Goal: Check status: Check status

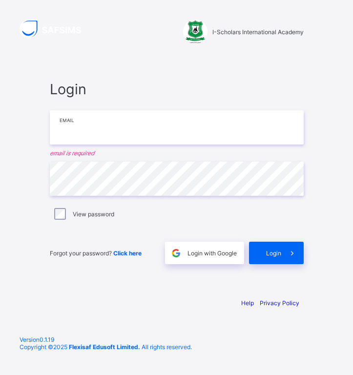
type input "**********"
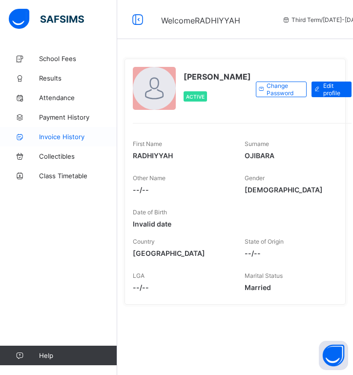
click at [61, 139] on span "Invoice History" at bounding box center [78, 137] width 78 height 8
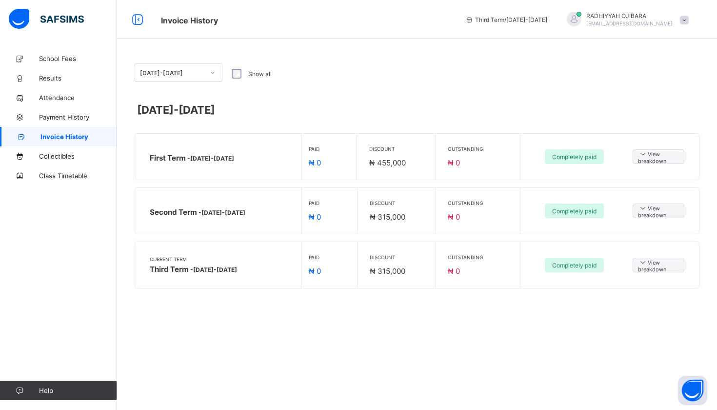
click at [213, 71] on icon at bounding box center [213, 73] width 6 height 10
click at [352, 156] on span "View breakdown" at bounding box center [658, 156] width 41 height 15
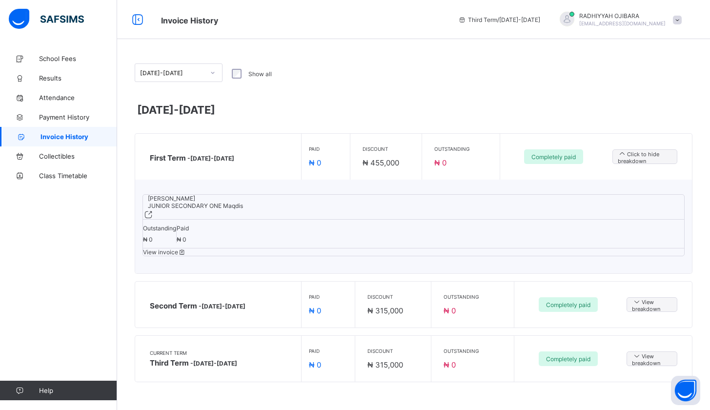
scroll to position [17, 0]
click at [186, 248] on span "View invoice" at bounding box center [164, 251] width 43 height 7
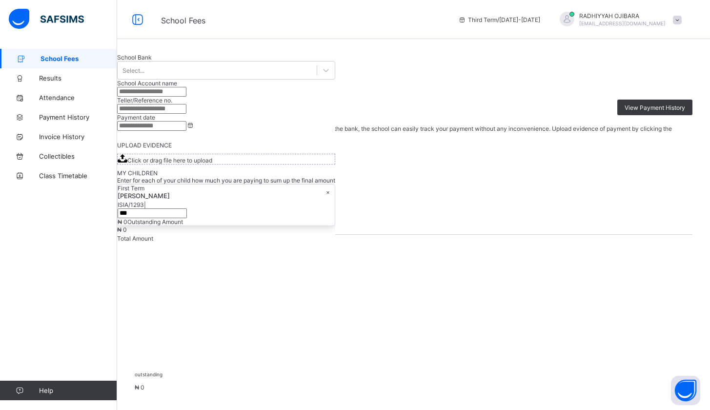
click at [352, 18] on span at bounding box center [677, 20] width 9 height 9
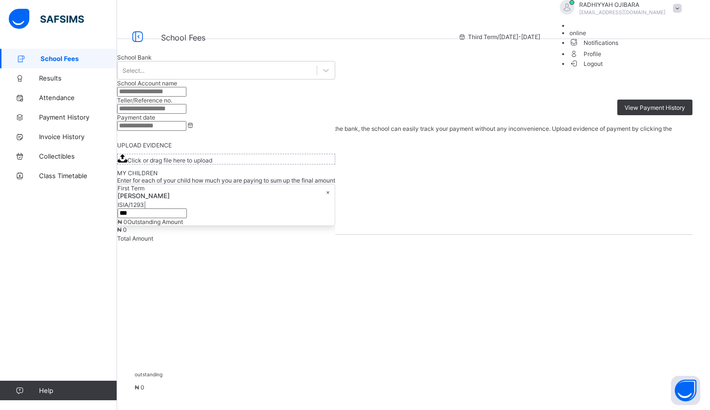
click at [352, 69] on span "Logout" at bounding box center [586, 64] width 34 height 10
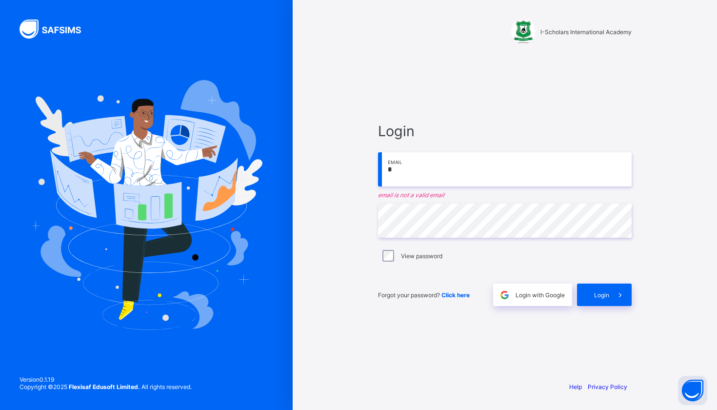
type input "**********"
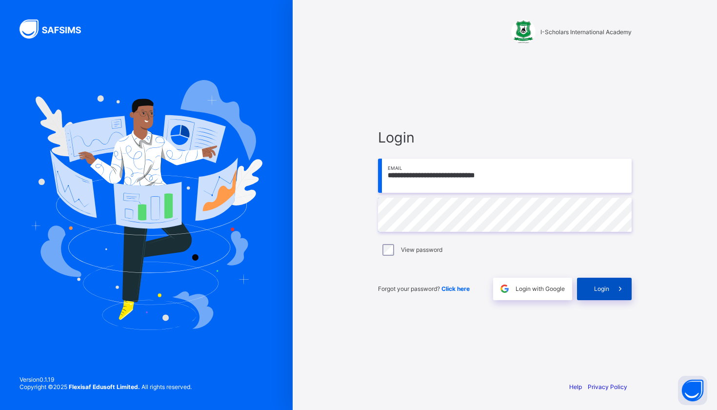
click at [352, 294] on div "Login" at bounding box center [604, 289] width 55 height 22
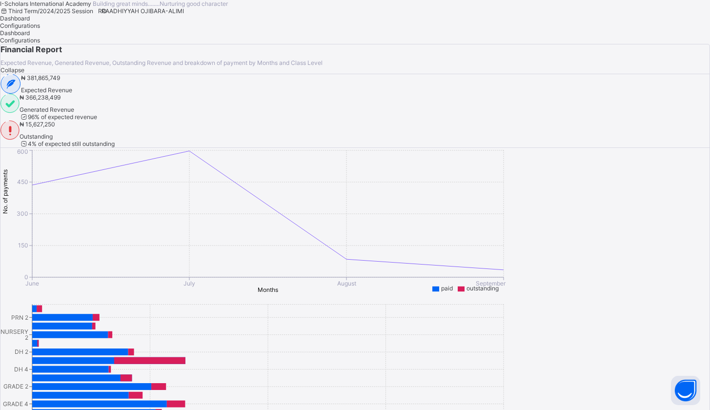
click at [189, 15] on div "RO RAADHIYYAH OJIBARA-ALIMI" at bounding box center [141, 10] width 96 height 7
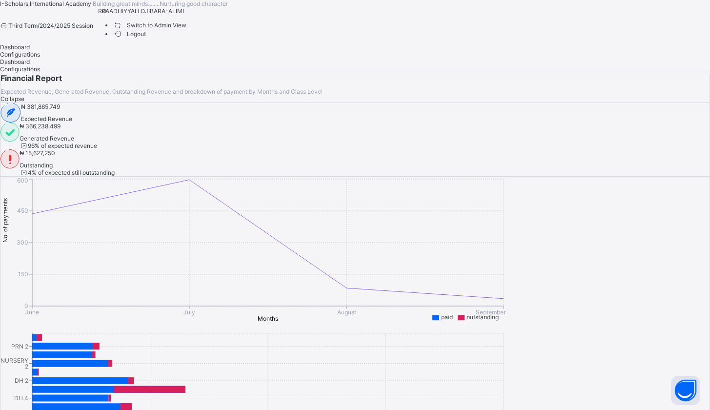
click at [187, 30] on span "Switch to Admin View" at bounding box center [150, 25] width 74 height 10
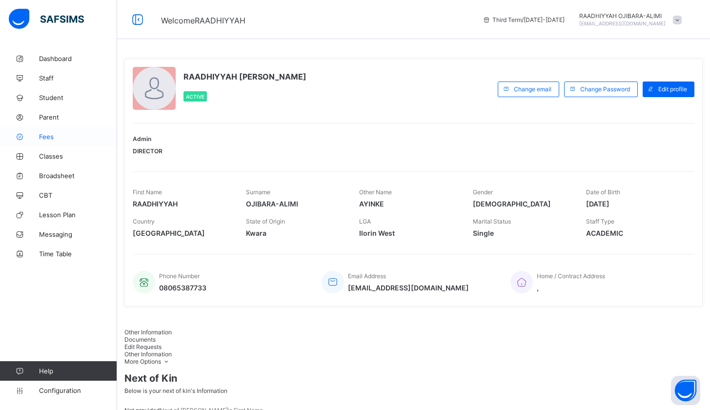
click at [38, 136] on icon at bounding box center [19, 136] width 39 height 7
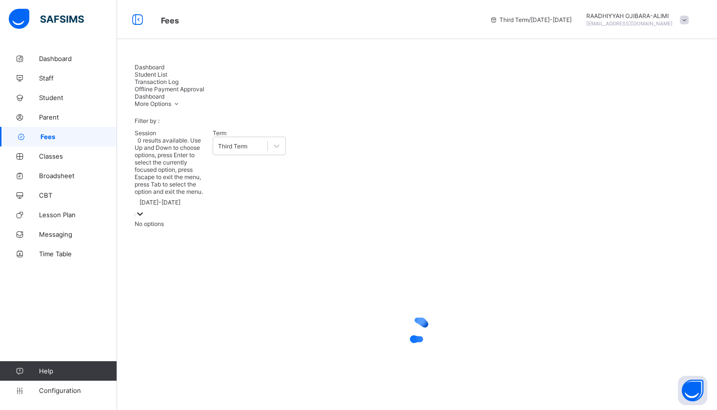
click at [145, 209] on icon at bounding box center [140, 214] width 10 height 10
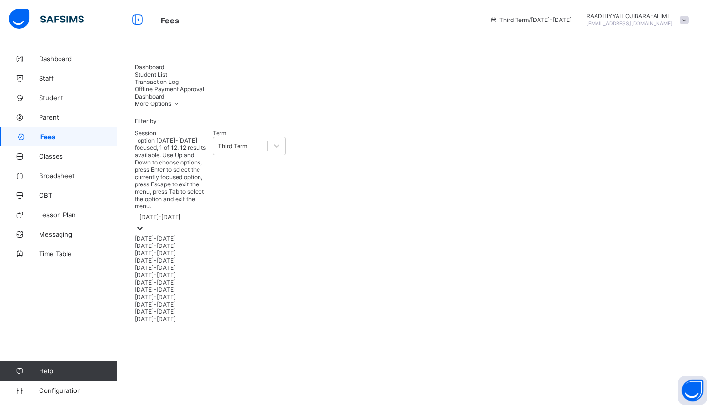
click at [184, 235] on div "[DATE]-[DATE]" at bounding box center [171, 238] width 73 height 7
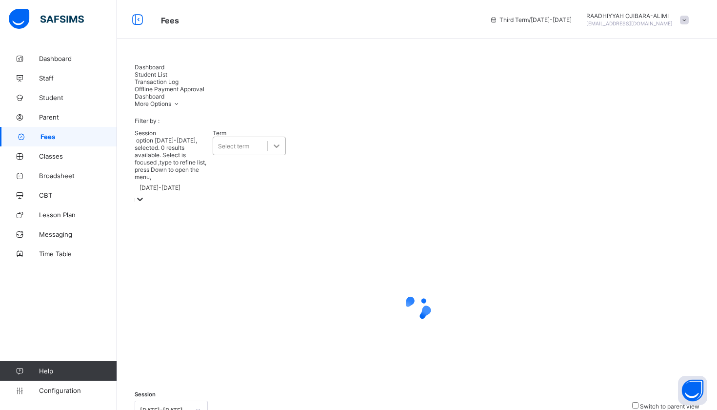
click at [277, 141] on icon at bounding box center [277, 146] width 10 height 10
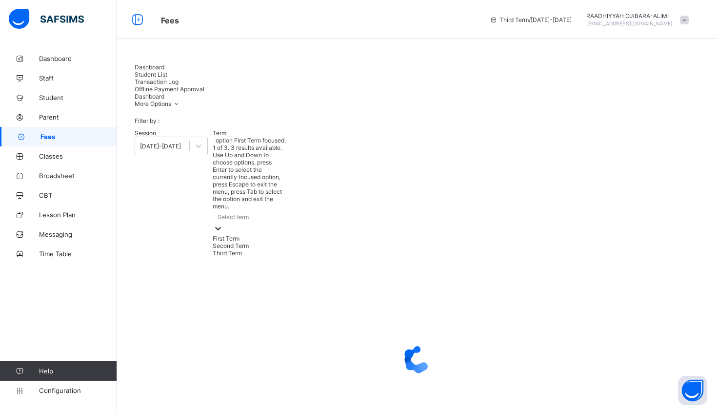
click at [260, 235] on div "First Term" at bounding box center [249, 238] width 73 height 7
